Goal: Transaction & Acquisition: Purchase product/service

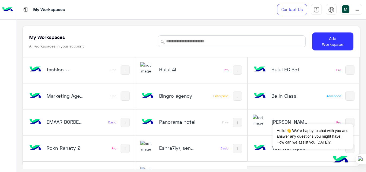
scroll to position [18, 0]
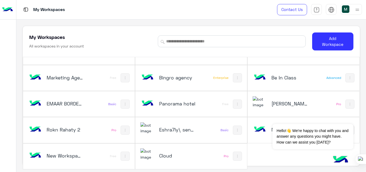
click at [72, 152] on h5 "New Workspace 1" at bounding box center [65, 155] width 37 height 6
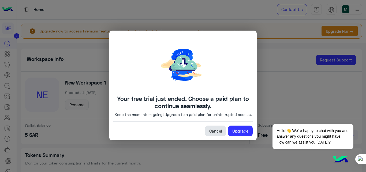
click at [212, 135] on link "Cancel" at bounding box center [215, 130] width 21 height 11
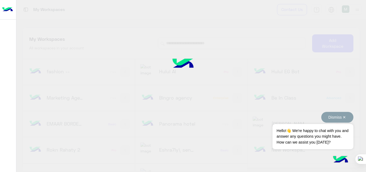
click at [341, 116] on button "Dismiss ✕" at bounding box center [337, 117] width 32 height 11
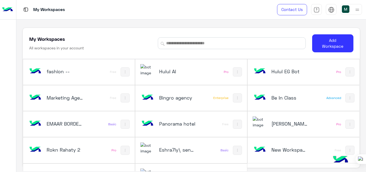
click at [282, 155] on div "New Workspace 1" at bounding box center [282, 150] width 61 height 16
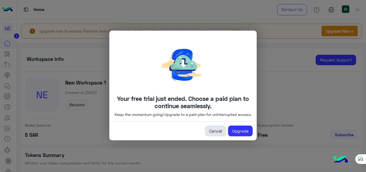
click at [214, 132] on link "Cancel" at bounding box center [215, 130] width 21 height 11
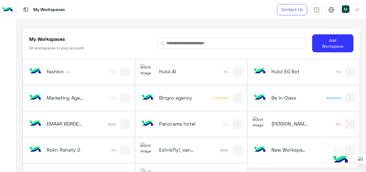
scroll to position [18, 0]
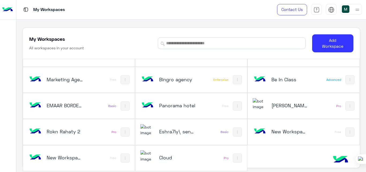
click at [290, 133] on h5 "New Workspace 1" at bounding box center [289, 131] width 37 height 6
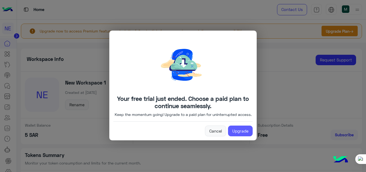
click at [243, 131] on link "Upgrade" at bounding box center [240, 130] width 25 height 11
click at [212, 131] on link "Cancel" at bounding box center [215, 130] width 21 height 11
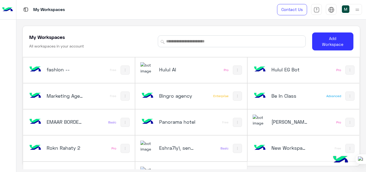
scroll to position [18, 0]
